Goal: Contribute content: Add original content to the website for others to see

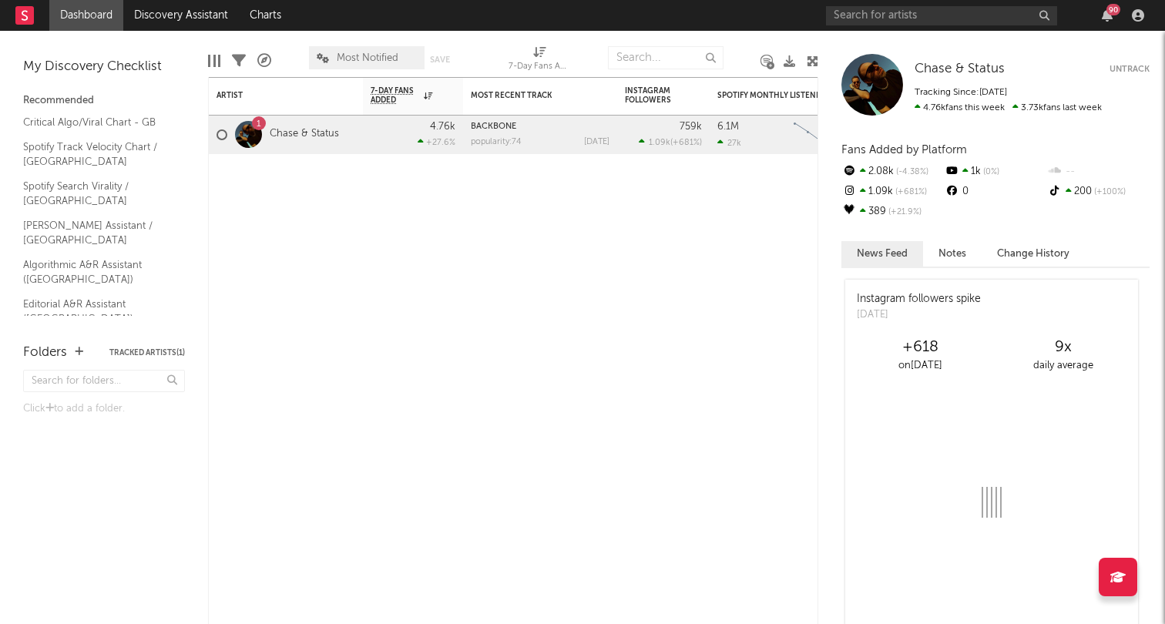
click at [969, 26] on div "90" at bounding box center [988, 15] width 324 height 31
click at [968, 18] on input "text" at bounding box center [941, 15] width 231 height 19
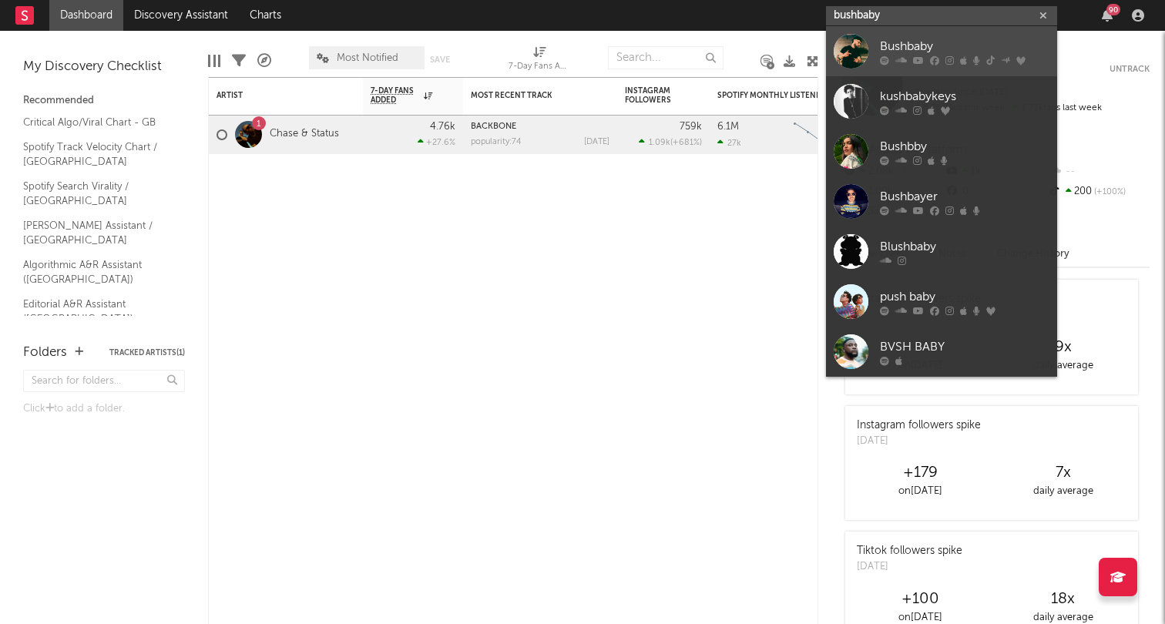
type input "bushbaby"
click at [920, 48] on div "Bushbaby" at bounding box center [965, 46] width 170 height 18
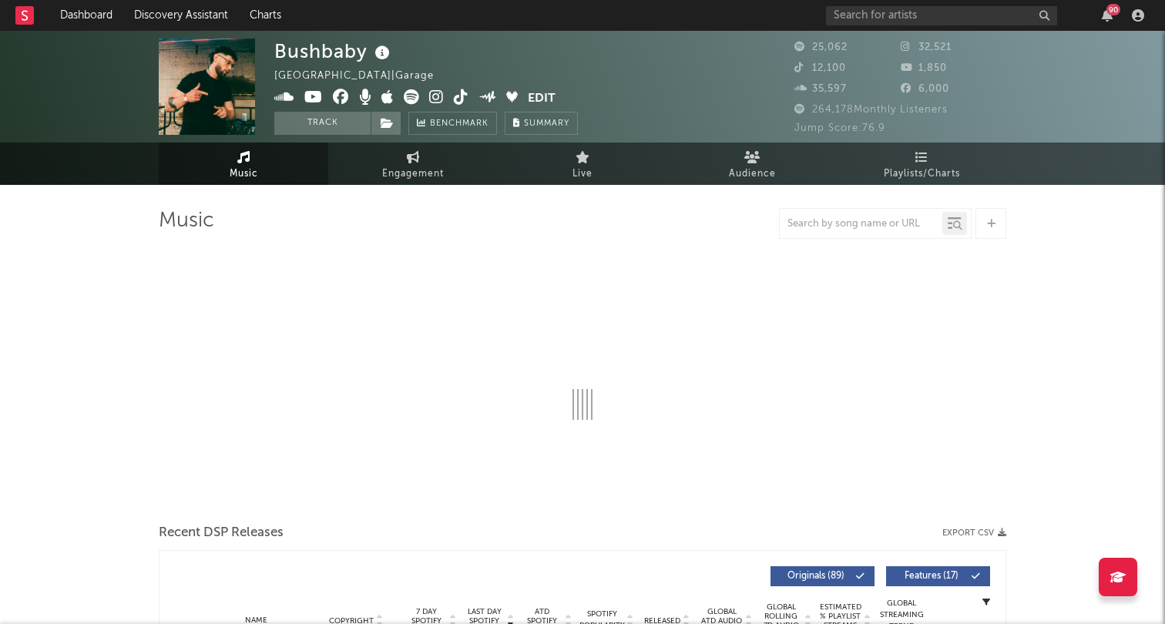
select select "6m"
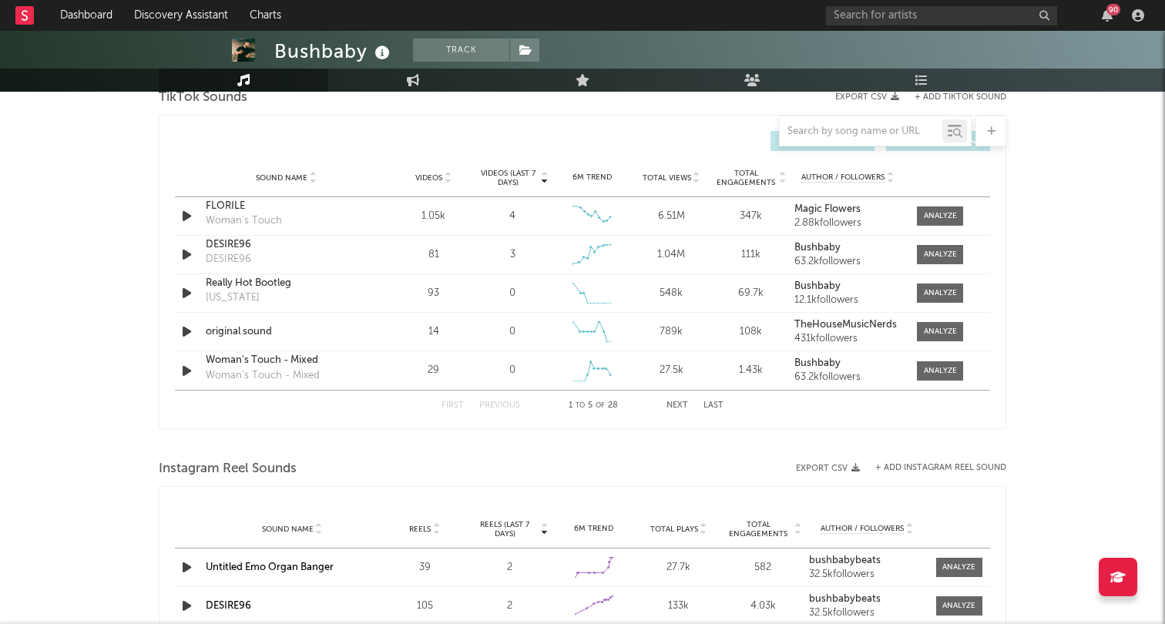
scroll to position [1025, 0]
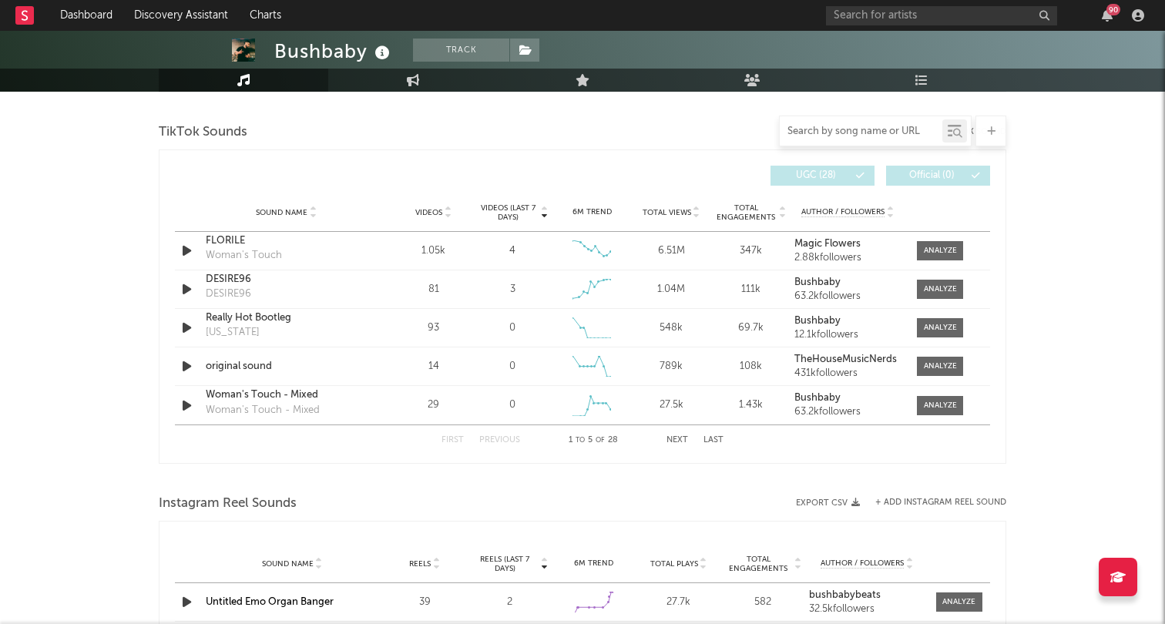
click at [833, 133] on input "text" at bounding box center [861, 132] width 163 height 12
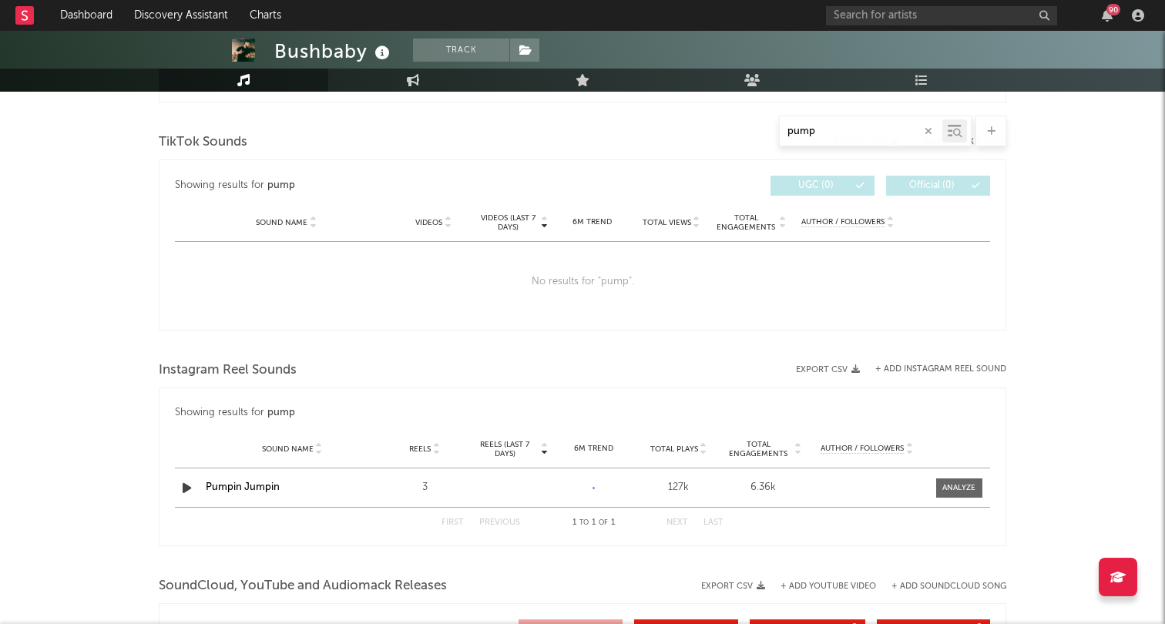
scroll to position [754, 0]
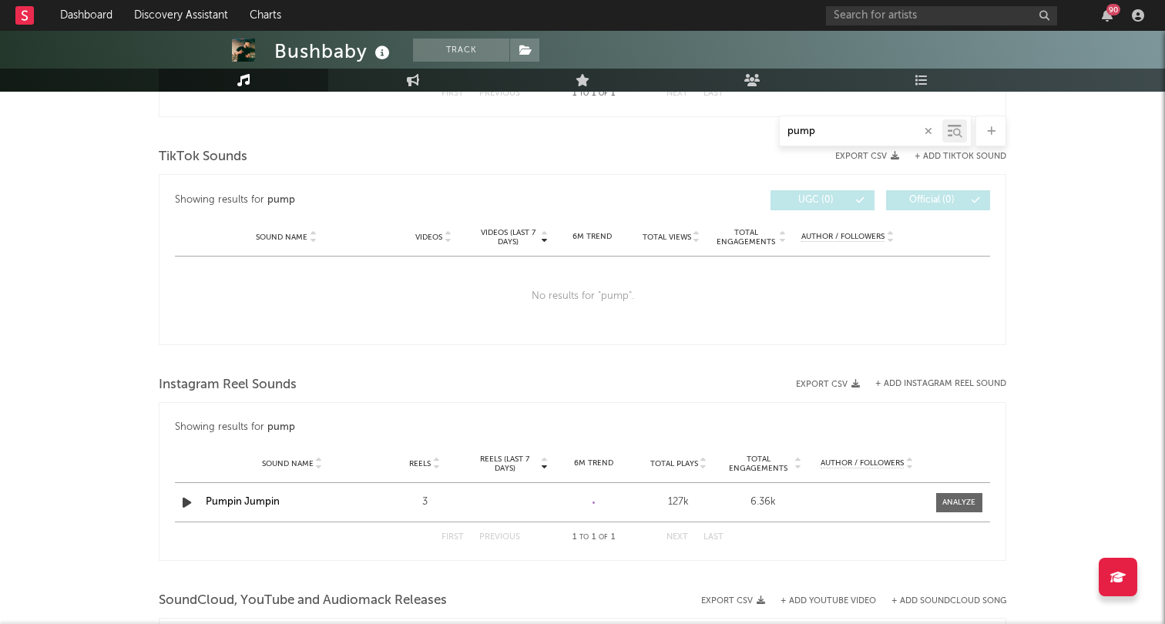
type input "pump"
click at [891, 131] on input "pump" at bounding box center [861, 132] width 163 height 12
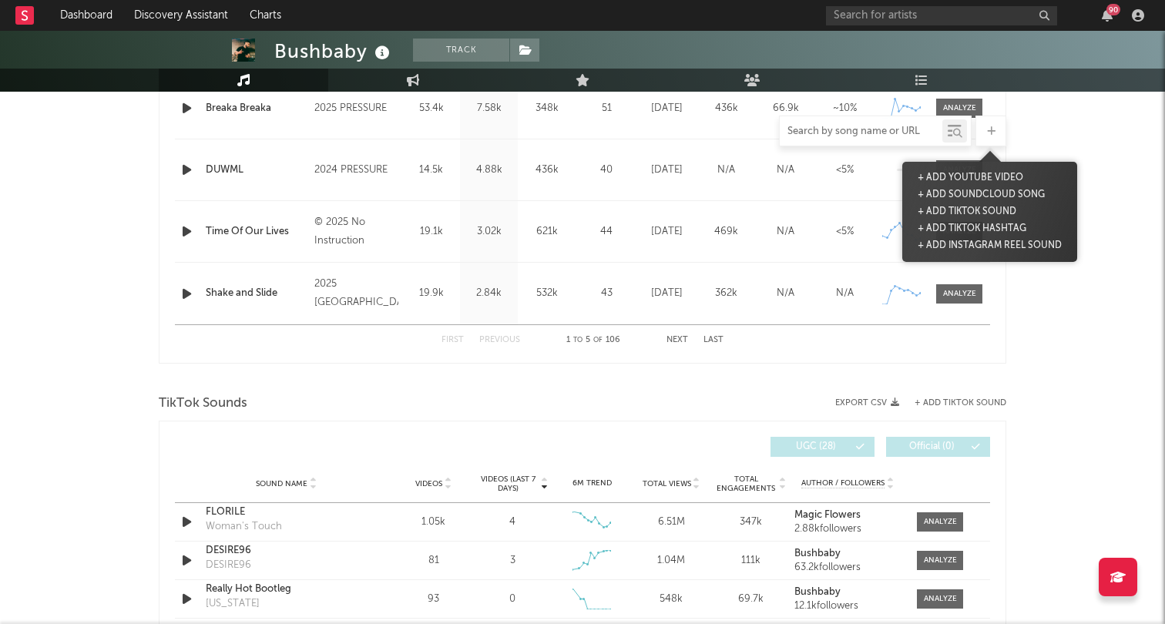
click at [994, 136] on icon at bounding box center [991, 131] width 8 height 10
click at [975, 208] on button "+ Add TikTok Sound" at bounding box center [967, 211] width 106 height 17
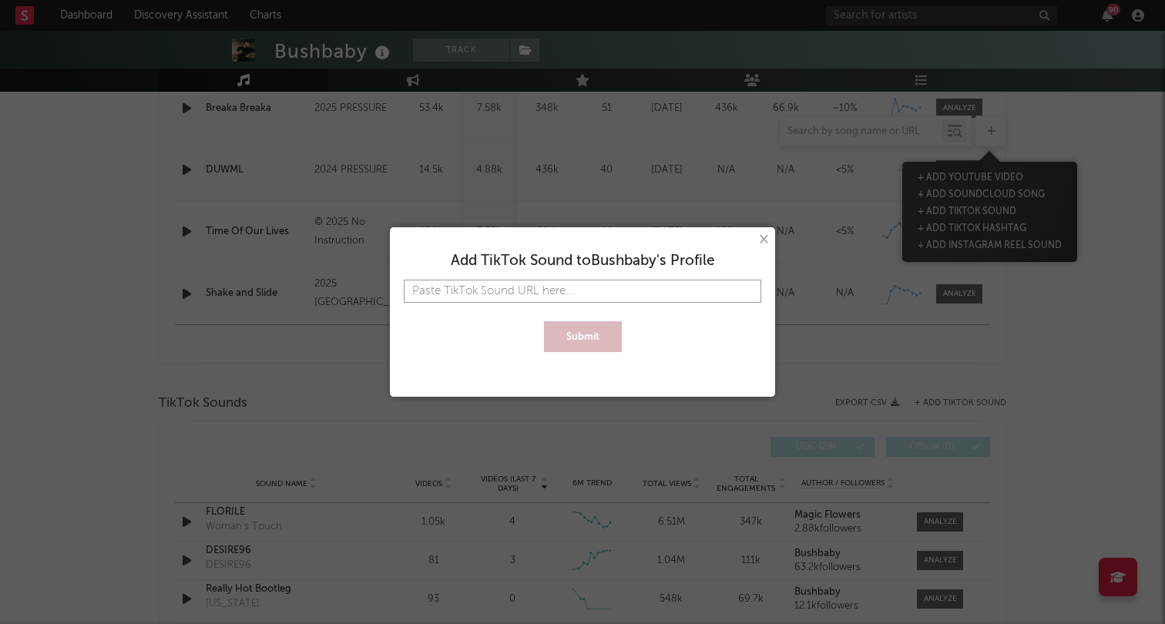
click at [657, 293] on input "text" at bounding box center [583, 291] width 358 height 23
paste input "[URL][DOMAIN_NAME]"
type input "[URL][DOMAIN_NAME]"
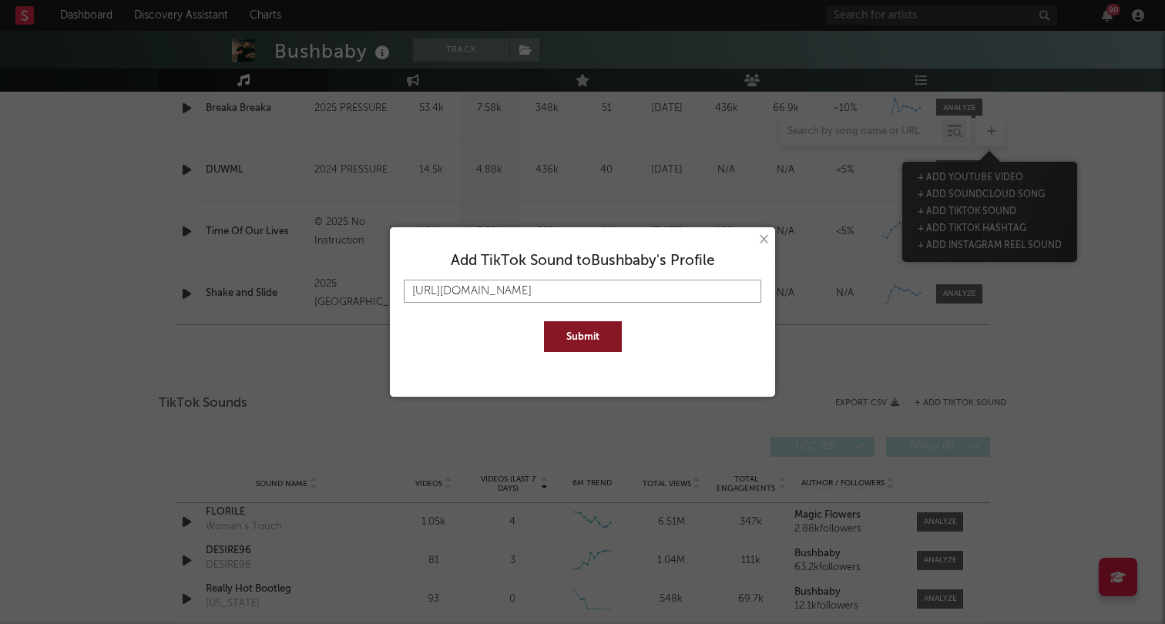
type input "[URL][DOMAIN_NAME]"
click at [587, 343] on button "Submit" at bounding box center [583, 336] width 78 height 31
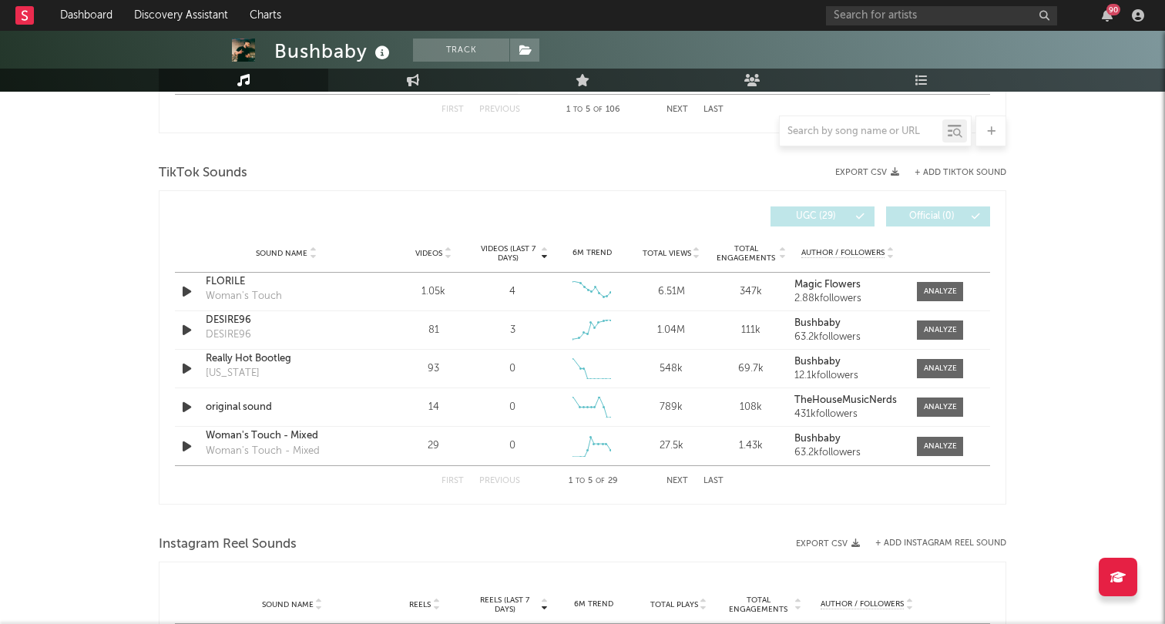
scroll to position [990, 0]
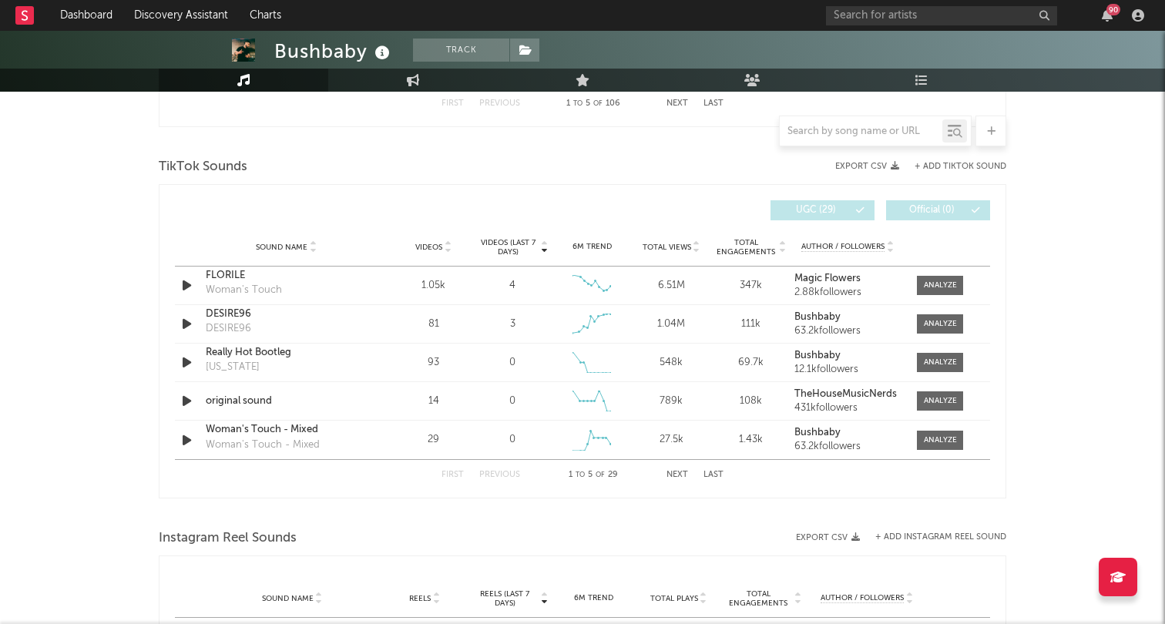
click at [508, 247] on span "Videos (last 7 days)" at bounding box center [508, 247] width 62 height 18
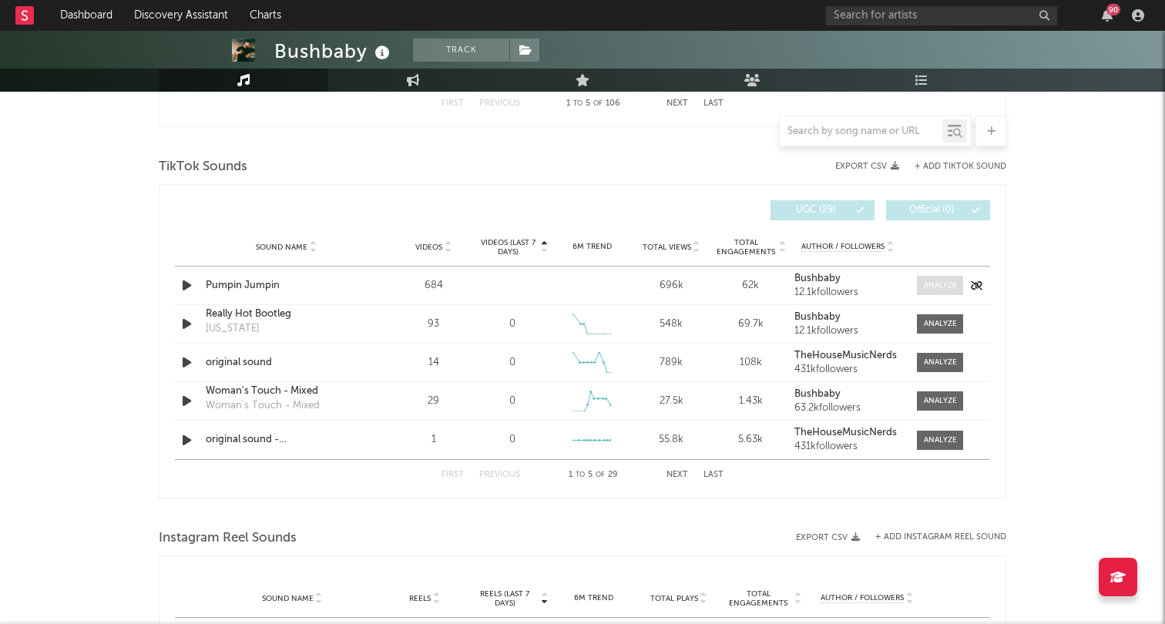
click at [950, 291] on div at bounding box center [940, 286] width 33 height 12
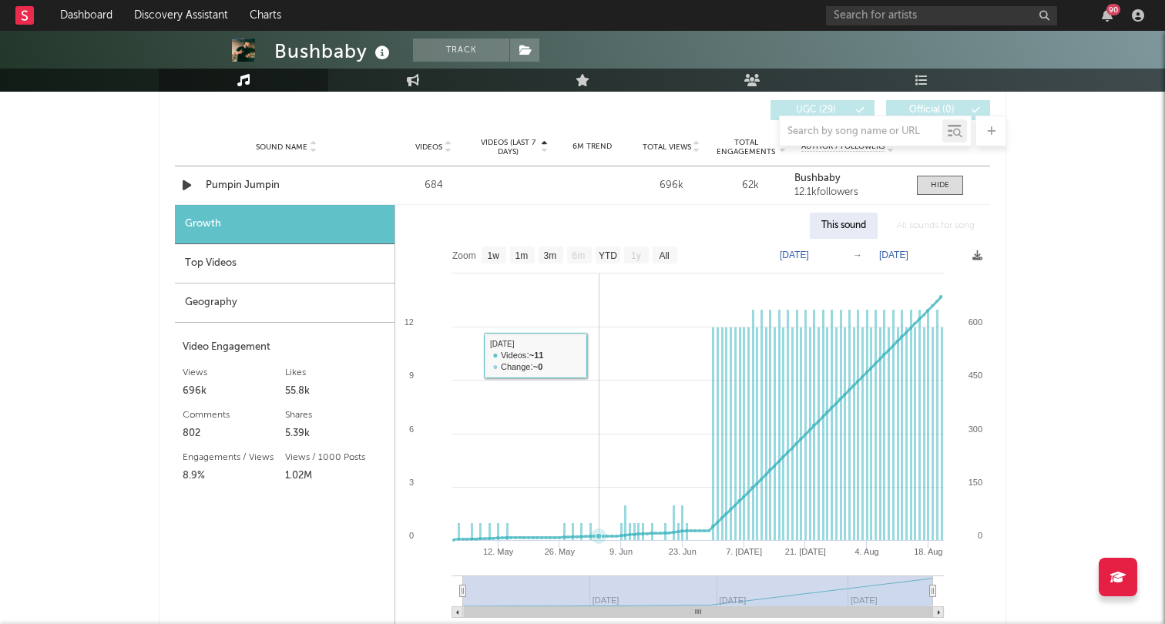
scroll to position [1108, 0]
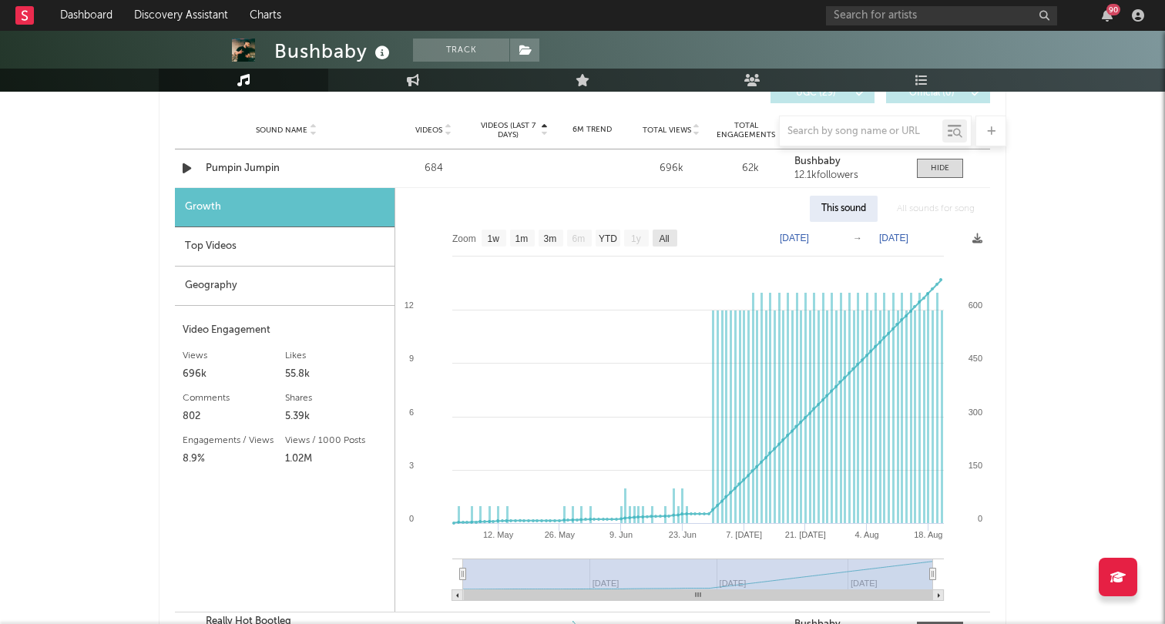
click at [663, 237] on text "All" at bounding box center [664, 239] width 10 height 11
select select "All"
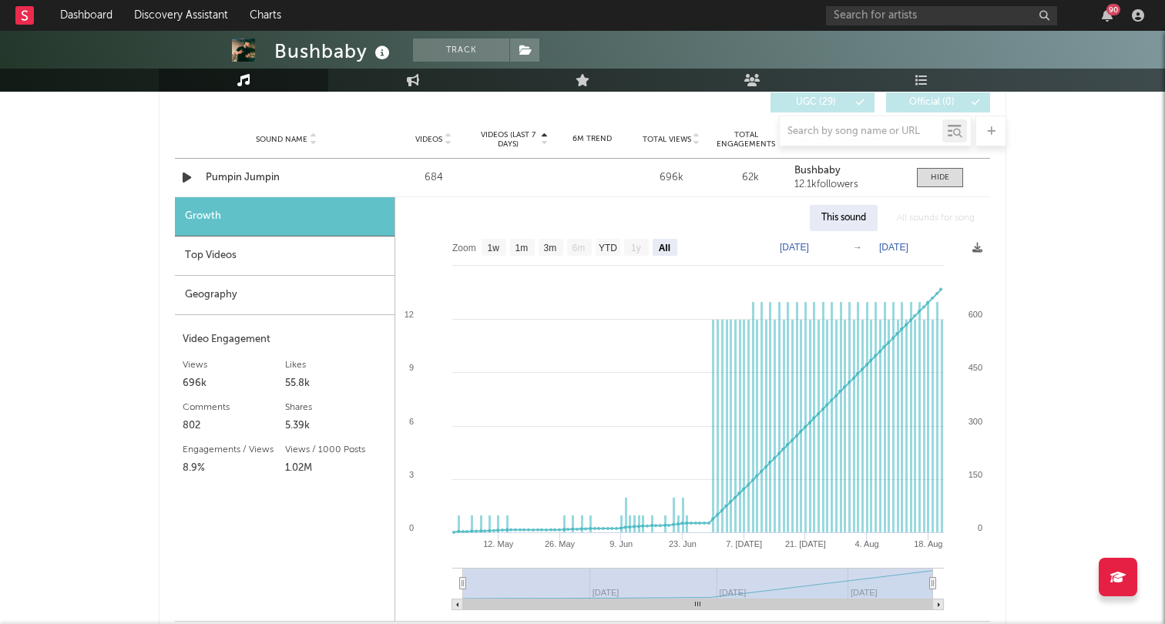
scroll to position [1095, 0]
